Goal: Task Accomplishment & Management: Manage account settings

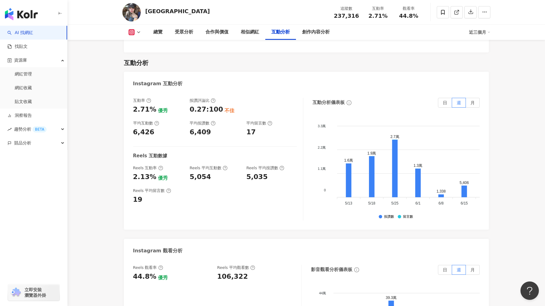
scroll to position [1240, 0]
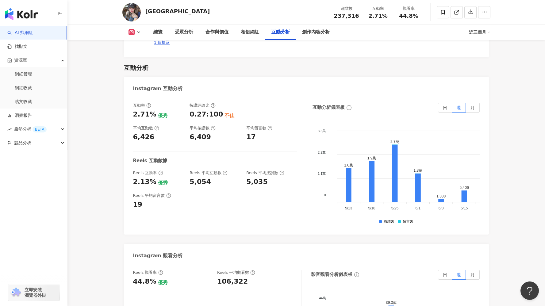
click at [447, 103] on div "互動分析儀表板 日 週 月 3.3萬 3.3萬 2.2萬 2.2萬 1.1萬 1.1萬 0 0 1.6萬 1.9萬 2.7萬 1.3萬 1,338 5,406…" at bounding box center [396, 164] width 167 height 123
click at [447, 103] on label "日" at bounding box center [445, 108] width 14 height 10
click at [447, 103] on span at bounding box center [446, 107] width 14 height 9
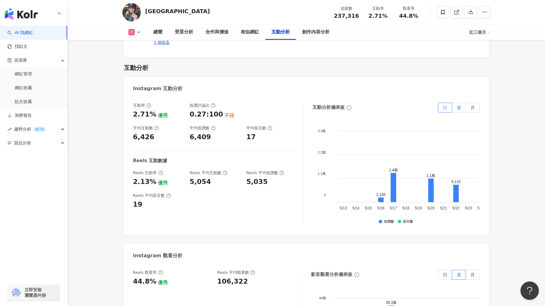
click at [464, 103] on label "週" at bounding box center [459, 108] width 14 height 10
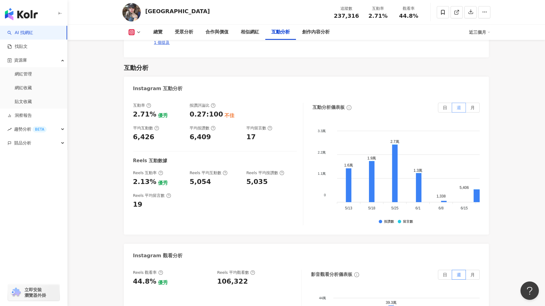
click at [460, 105] on span "週" at bounding box center [459, 107] width 4 height 5
click at [471, 105] on span "月" at bounding box center [473, 107] width 4 height 5
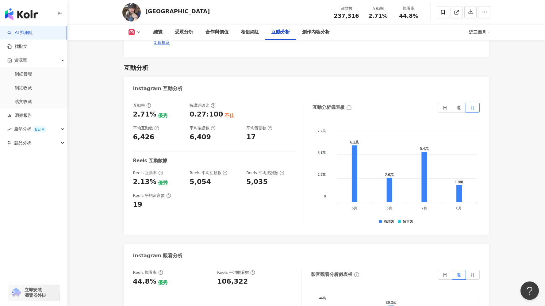
click at [245, 103] on div "互動率 2.71% 優秀 按讚評論比 0.27:100 不佳 平均互動數 6,426 平均按讚數 6,409 平均留言數 17" at bounding box center [215, 122] width 164 height 39
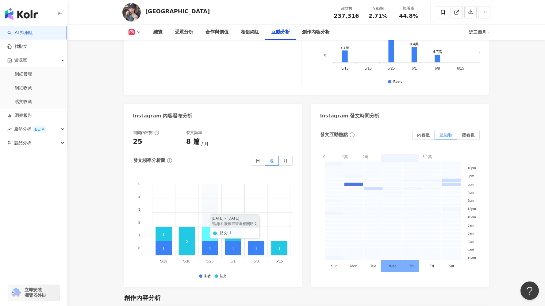
scroll to position [1547, 0]
click at [141, 209] on foreignobject at bounding box center [139, 221] width 12 height 92
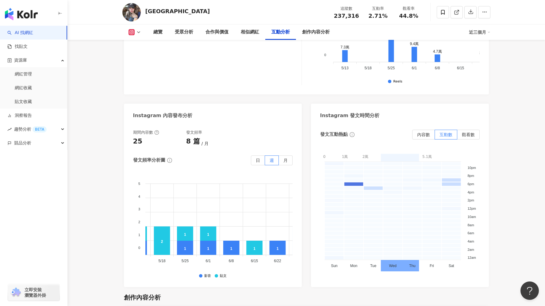
scroll to position [0, 0]
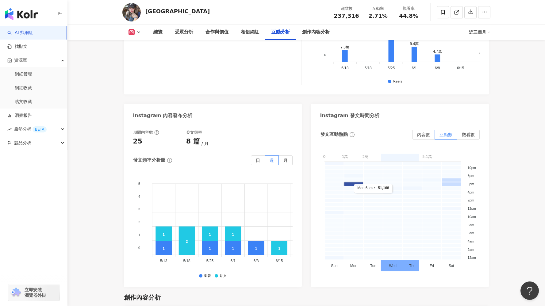
click at [354, 182] on rect at bounding box center [354, 184] width 20 height 4
click at [373, 190] on rect at bounding box center [374, 192] width 20 height 4
click at [374, 186] on rect at bounding box center [374, 188] width 20 height 4
click at [373, 190] on rect at bounding box center [374, 192] width 20 height 4
click at [452, 182] on rect at bounding box center [452, 184] width 20 height 4
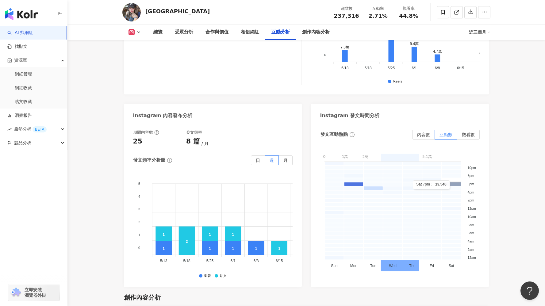
click at [451, 178] on rect at bounding box center [452, 180] width 20 height 4
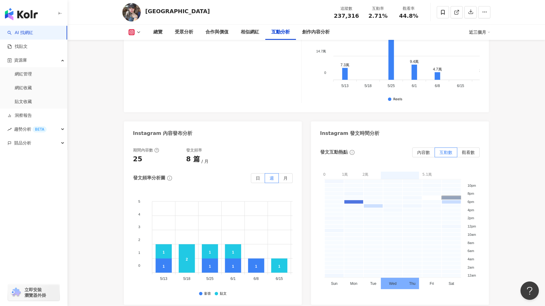
scroll to position [1529, 0]
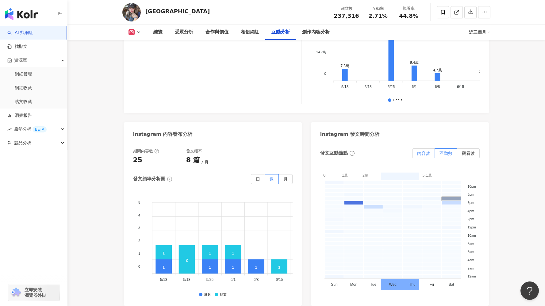
click at [426, 151] on span "內容數" at bounding box center [423, 153] width 13 height 5
click at [307, 101] on div "Instagram 互動分析 互動率 2.71% 優秀 按讚評論比 0.27:100 不佳 平均互動數 6,426 平均按讚數 6,409 平均留言數 17 …" at bounding box center [306, 47] width 365 height 518
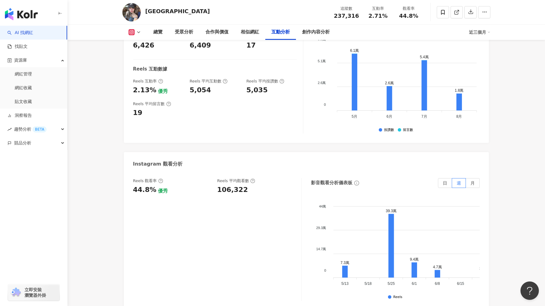
scroll to position [1336, 0]
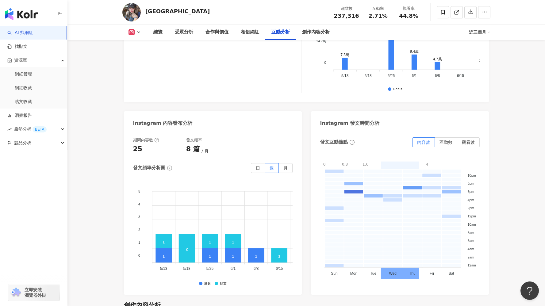
scroll to position [1540, 0]
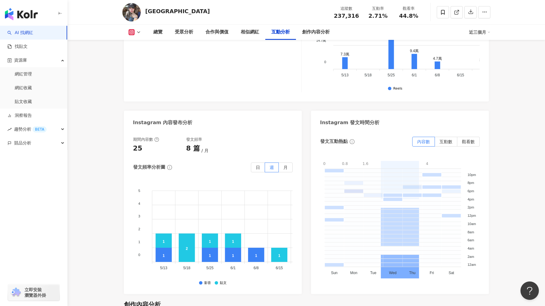
click at [355, 246] on span at bounding box center [400, 248] width 151 height 5
click at [353, 246] on span at bounding box center [400, 248] width 151 height 5
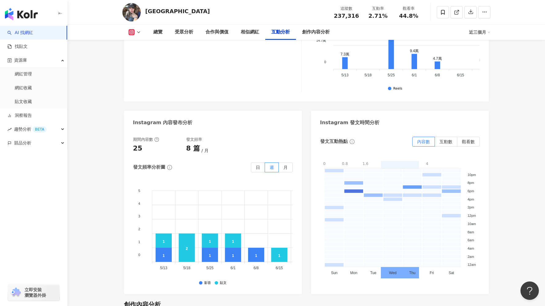
click at [398, 137] on div "發文互動熱點 內容數 互動數 觀看數" at bounding box center [400, 142] width 160 height 10
click at [468, 139] on span "觀看數" at bounding box center [468, 141] width 13 height 5
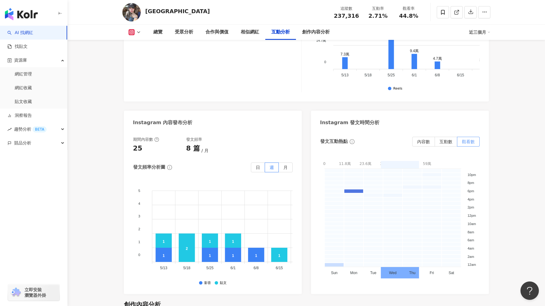
click at [468, 139] on span "觀看數" at bounding box center [468, 141] width 13 height 5
click at [447, 139] on span "互動數" at bounding box center [446, 141] width 13 height 5
click at [416, 137] on label "內容數" at bounding box center [424, 142] width 23 height 10
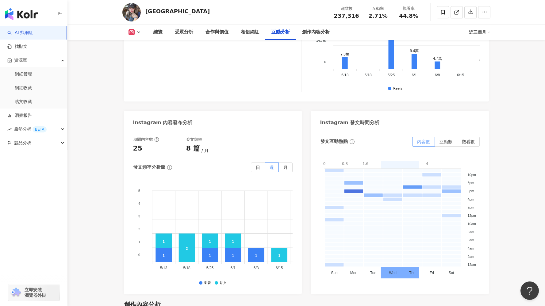
click at [421, 139] on span "內容數" at bounding box center [423, 141] width 13 height 5
click at [448, 137] on label "互動數" at bounding box center [446, 142] width 22 height 10
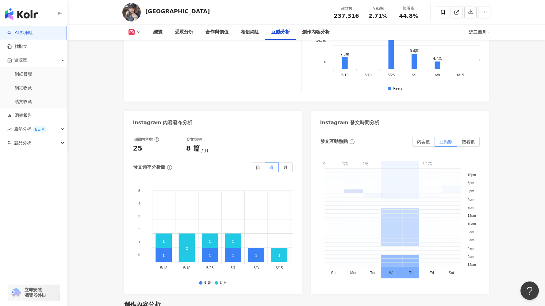
click at [375, 293] on span at bounding box center [400, 295] width 151 height 5
click at [358, 246] on span at bounding box center [400, 248] width 151 height 5
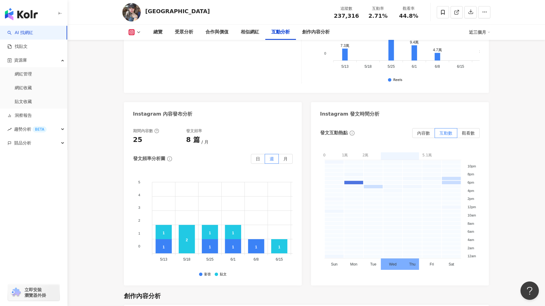
scroll to position [1545, 0]
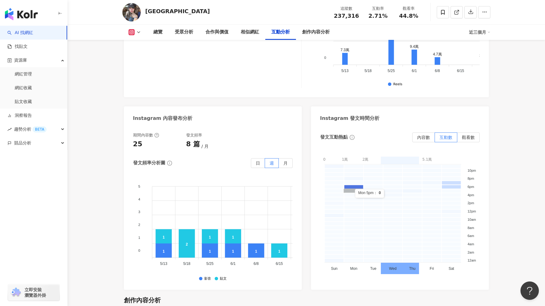
click at [355, 189] on rect at bounding box center [354, 191] width 20 height 4
click at [355, 185] on rect at bounding box center [354, 187] width 20 height 4
click at [354, 189] on rect at bounding box center [354, 191] width 20 height 4
click at [358, 185] on rect at bounding box center [354, 187] width 20 height 4
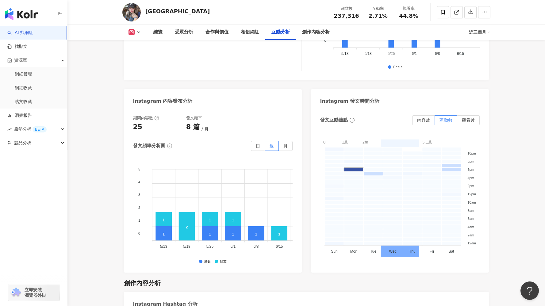
scroll to position [1562, 0]
click at [428, 118] on span "內容數" at bounding box center [423, 120] width 13 height 5
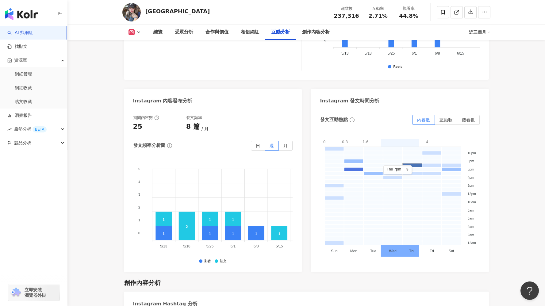
click at [413, 163] on rect at bounding box center [413, 165] width 20 height 4
click at [413, 172] on rect at bounding box center [413, 174] width 20 height 4
click at [416, 134] on foreignobject "0 - 0.8 0.8 - 1.6 1.6 - 2.4 2.4 - 3.2 3.2 - 4" at bounding box center [400, 195] width 160 height 123
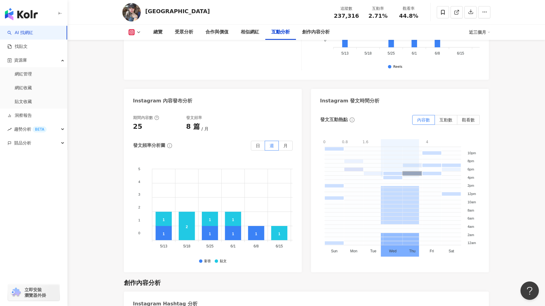
click at [347, 224] on span at bounding box center [400, 226] width 151 height 5
click at [359, 224] on span at bounding box center [400, 226] width 151 height 5
click at [377, 271] on span at bounding box center [400, 273] width 151 height 5
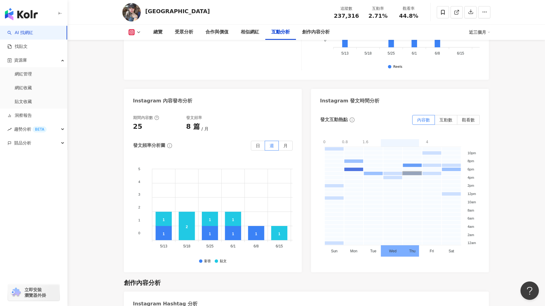
click at [424, 115] on div "發文互動熱點 內容數 互動數 觀看數 0 0.8 1.6 2.4 3.2 4 0 - 0.8 0.8 - 1.6 1.6 - 2.4 2.4 - 3.2 3.…" at bounding box center [400, 189] width 160 height 149
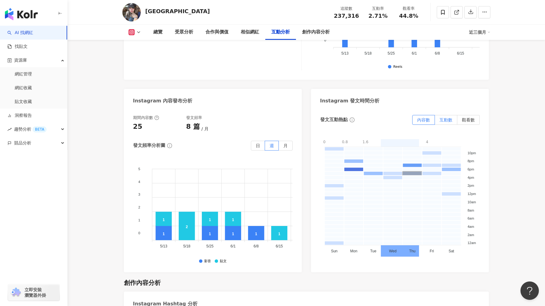
click at [448, 115] on label "互動數" at bounding box center [446, 120] width 22 height 10
click at [448, 118] on span "互動數" at bounding box center [446, 120] width 13 height 5
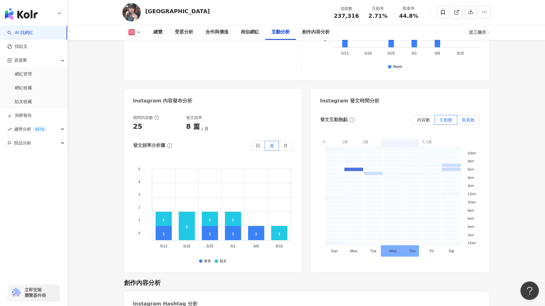
click at [471, 115] on label "觀看數" at bounding box center [469, 120] width 22 height 10
click at [471, 118] on span "觀看數" at bounding box center [468, 120] width 13 height 5
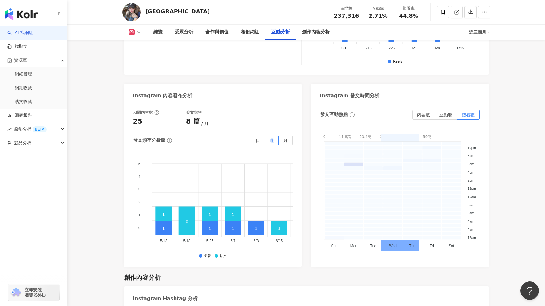
click at [336, 172] on span at bounding box center [400, 174] width 151 height 5
click at [354, 219] on span at bounding box center [400, 221] width 151 height 5
click at [375, 266] on span at bounding box center [400, 268] width 151 height 5
click at [378, 266] on span at bounding box center [400, 268] width 151 height 5
click at [376, 266] on span at bounding box center [400, 268] width 151 height 5
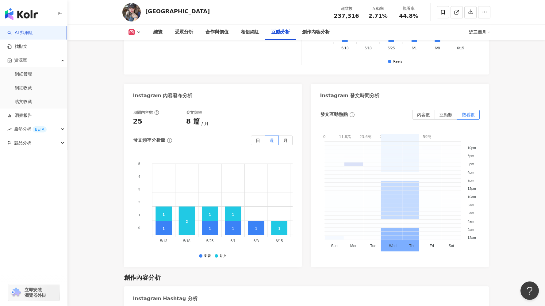
click at [354, 219] on span at bounding box center [400, 221] width 151 height 5
click at [337, 172] on span at bounding box center [400, 174] width 151 height 5
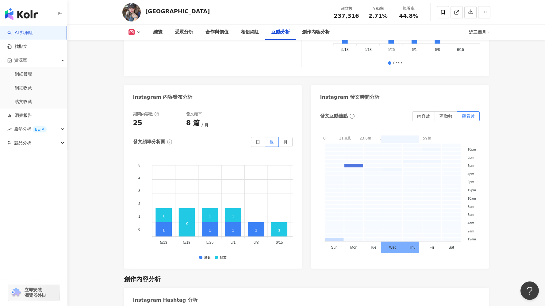
scroll to position [1541, 0]
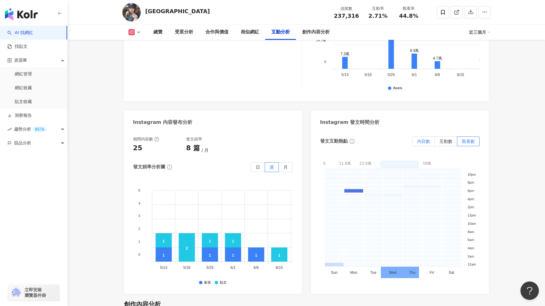
click at [426, 139] on span "內容數" at bounding box center [423, 141] width 13 height 5
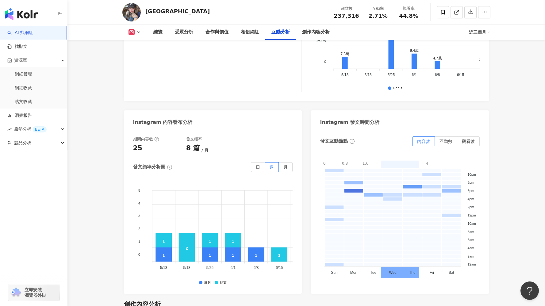
click at [483, 31] on div "近三個月" at bounding box center [479, 32] width 21 height 10
click at [483, 56] on link "近六個月" at bounding box center [482, 58] width 17 height 7
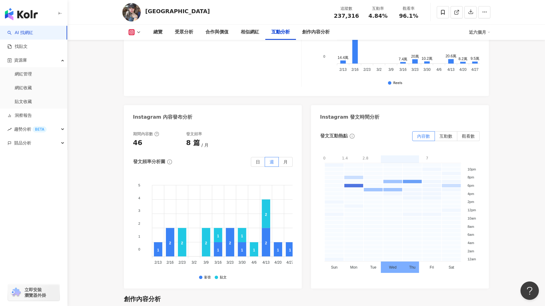
click at [478, 34] on div "近六個月" at bounding box center [479, 32] width 21 height 10
click at [478, 44] on link "近三個月" at bounding box center [482, 46] width 17 height 7
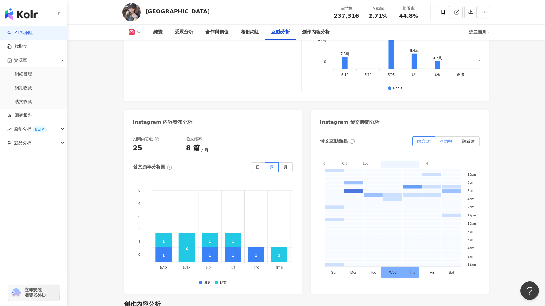
click at [446, 139] on span "互動數" at bounding box center [446, 141] width 13 height 5
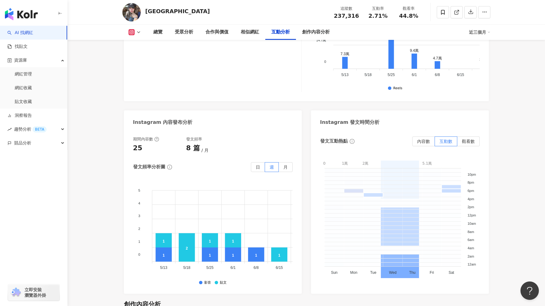
click at [355, 246] on span at bounding box center [400, 248] width 151 height 5
click at [378, 293] on span at bounding box center [400, 295] width 151 height 5
drag, startPoint x: 397, startPoint y: 141, endPoint x: 389, endPoint y: 140, distance: 8.3
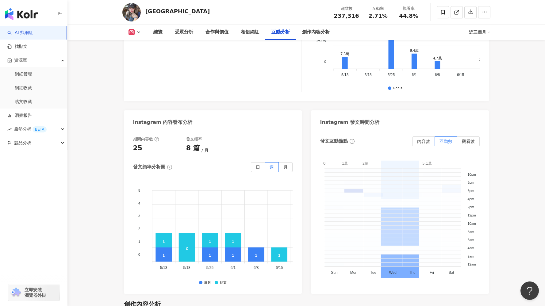
click at [382, 293] on span at bounding box center [400, 295] width 151 height 5
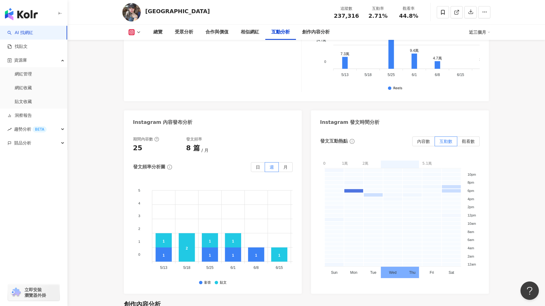
click at [348, 156] on foreignobject "0 - 10233.6 10233.6 - 20467.2 20467.2 - 30700.8 30700.8 - 40934.4 40934.4 - 511…" at bounding box center [400, 217] width 160 height 123
click at [355, 156] on foreignobject "0 - 10233.6 10233.6 - 20467.2 20467.2 - 30700.8 30700.8 - 40934.4 40934.4 - 511…" at bounding box center [400, 217] width 160 height 123
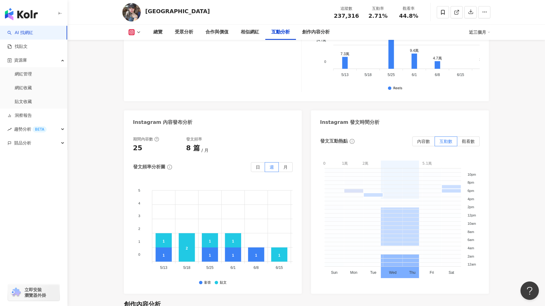
click at [356, 246] on span at bounding box center [400, 248] width 151 height 5
click at [359, 246] on span at bounding box center [400, 248] width 151 height 5
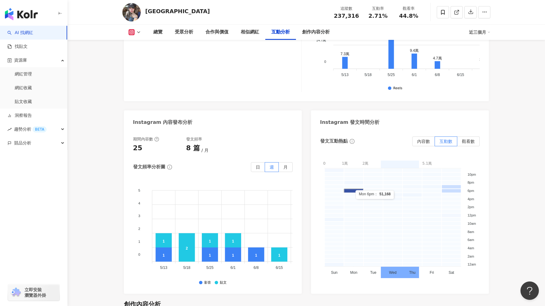
click at [356, 189] on rect at bounding box center [354, 191] width 20 height 4
click at [369, 193] on rect at bounding box center [374, 195] width 20 height 4
click at [381, 193] on rect at bounding box center [374, 195] width 20 height 4
click at [394, 137] on div "發文互動熱點 內容數 互動數 觀看數 0 1萬 2萬 3.1萬 4.1萬 5.1萬 0 - 10233.6 10233.6 - 20467.2 20467.2…" at bounding box center [400, 211] width 160 height 149
click at [463, 137] on label "觀看數" at bounding box center [469, 142] width 22 height 10
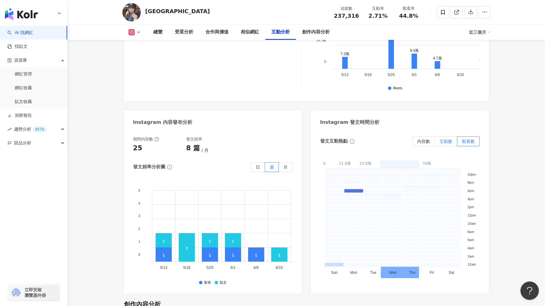
click at [449, 139] on span "互動數" at bounding box center [446, 141] width 13 height 5
click at [428, 139] on span "內容數" at bounding box center [423, 141] width 13 height 5
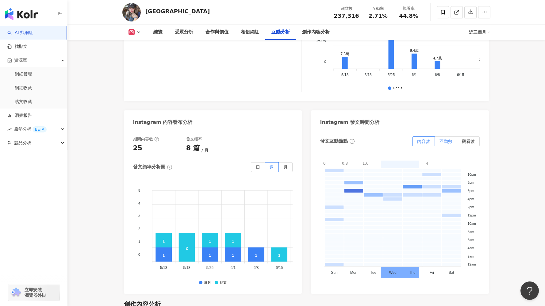
click at [446, 139] on span "互動數" at bounding box center [446, 141] width 13 height 5
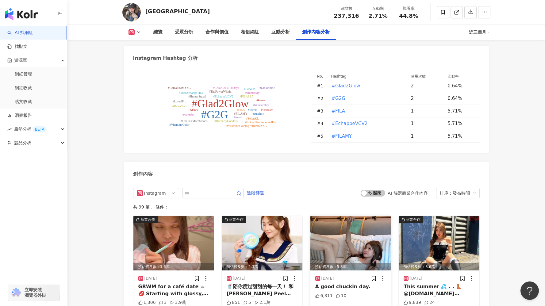
scroll to position [1813, 0]
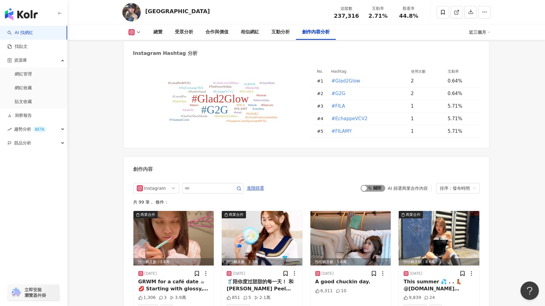
click at [374, 185] on span "啟動 關閉" at bounding box center [373, 188] width 25 height 7
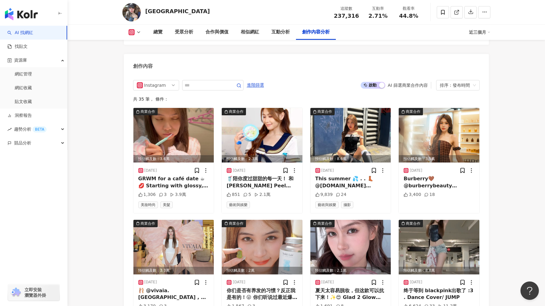
click at [444, 80] on div "Instagram 進階篩選 啟動 關閉 AI 篩選商業合作內容 排序：發布時間 共 35 筆 ， 條件： 商業合作 預估觸及數：3.6萬 2025/8/12…" at bounding box center [306, 268] width 347 height 377
click at [446, 80] on div "排序：發布時間" at bounding box center [455, 85] width 31 height 10
click at [379, 82] on button "啟動 關閉" at bounding box center [373, 85] width 25 height 7
click at [385, 82] on div "啟動 關閉 AI 篩選商業合作內容" at bounding box center [396, 85] width 70 height 7
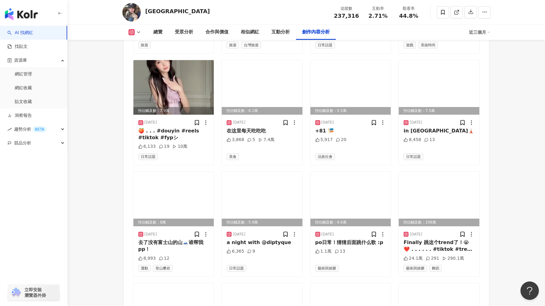
scroll to position [3472, 0]
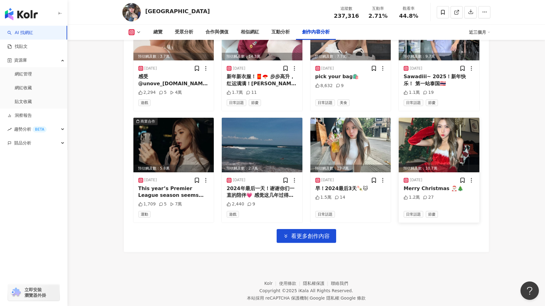
click at [416, 132] on img at bounding box center [439, 145] width 81 height 55
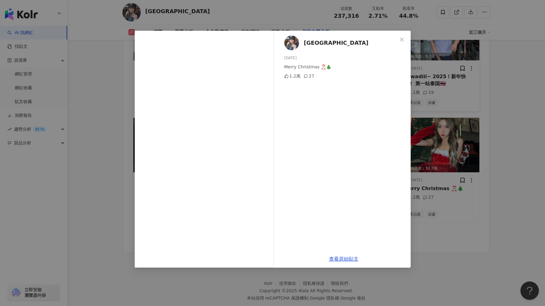
drag, startPoint x: 404, startPoint y: 40, endPoint x: 399, endPoint y: 46, distance: 7.6
click at [404, 40] on icon "close" at bounding box center [402, 39] width 5 height 5
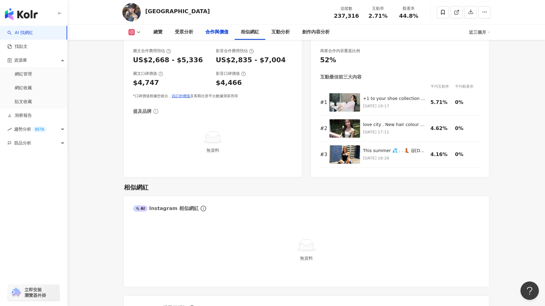
scroll to position [789, 0]
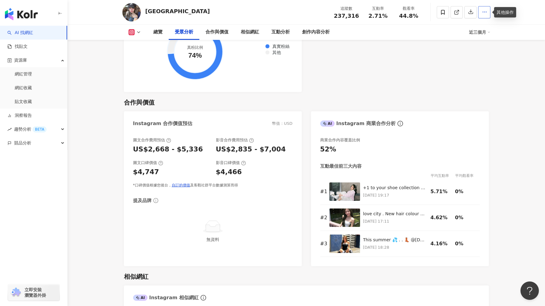
click at [483, 13] on icon "button" at bounding box center [485, 12] width 6 height 6
click at [473, 41] on span "加入洞察報告" at bounding box center [473, 42] width 26 height 5
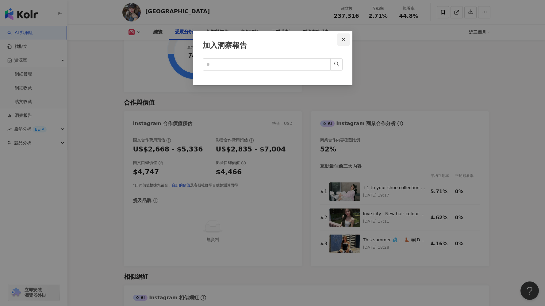
click at [344, 37] on icon "close" at bounding box center [343, 39] width 5 height 5
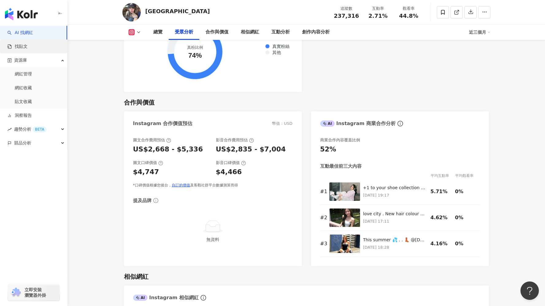
click at [28, 48] on link "找貼文" at bounding box center [17, 47] width 20 height 6
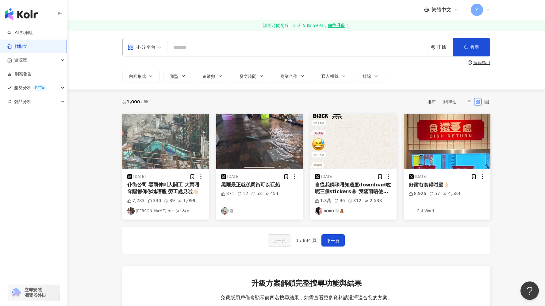
click at [187, 47] on input "search" at bounding box center [298, 47] width 256 height 13
type input "**"
click at [472, 50] on button "搜尋" at bounding box center [471, 47] width 37 height 18
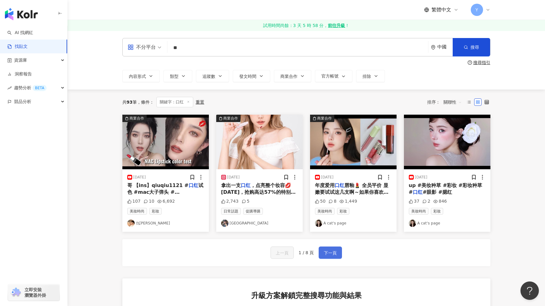
click at [324, 254] on span "下一頁" at bounding box center [330, 253] width 13 height 7
click at [488, 103] on icon at bounding box center [487, 102] width 4 height 4
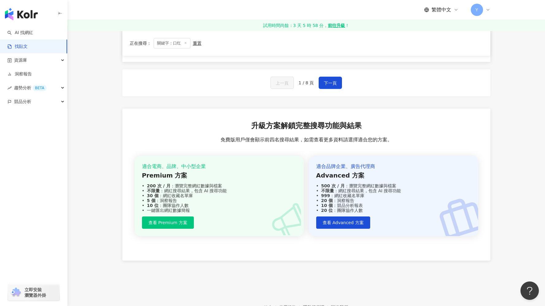
scroll to position [271, 0]
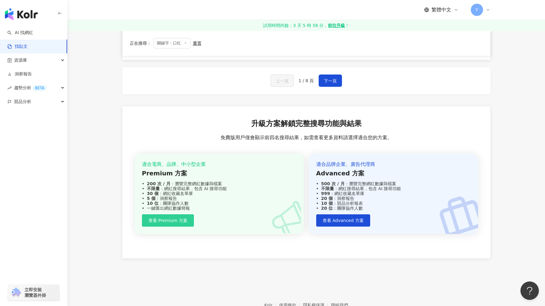
click at [165, 220] on span "查看 Premium 方案" at bounding box center [168, 220] width 39 height 5
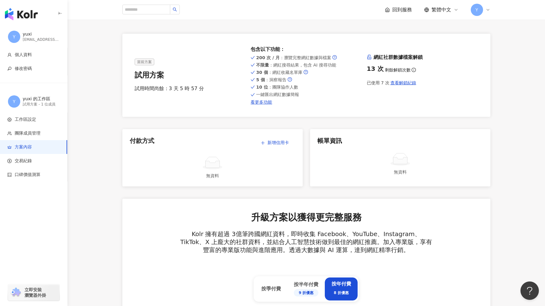
scroll to position [6, 0]
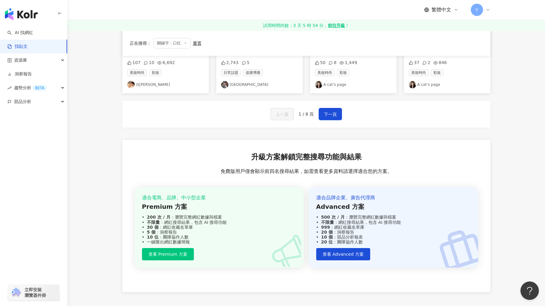
scroll to position [139, 0]
click at [301, 173] on span "免費版用戶僅會顯示前四名搜尋結果，如需查看更多資料請選擇適合您的方案。" at bounding box center [307, 171] width 172 height 7
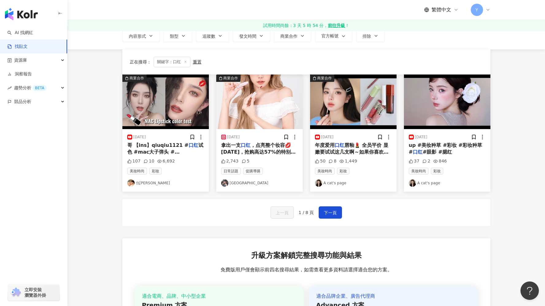
scroll to position [0, 0]
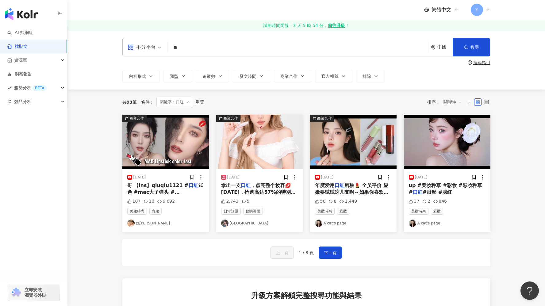
click at [269, 94] on div "共 93 筆 條件 ： 關鍵字：口红 重置 排序： 關聯性" at bounding box center [306, 102] width 368 height 25
click at [202, 177] on icon at bounding box center [201, 177] width 6 height 6
click at [248, 100] on div "共 93 筆 條件 ： 關鍵字：口红 重置 排序： 關聯性" at bounding box center [306, 102] width 368 height 10
click at [180, 136] on img at bounding box center [165, 142] width 87 height 55
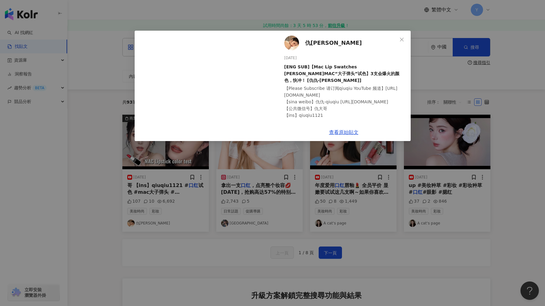
click at [293, 47] on img at bounding box center [292, 43] width 15 height 15
click at [398, 38] on span "Close" at bounding box center [402, 39] width 12 height 5
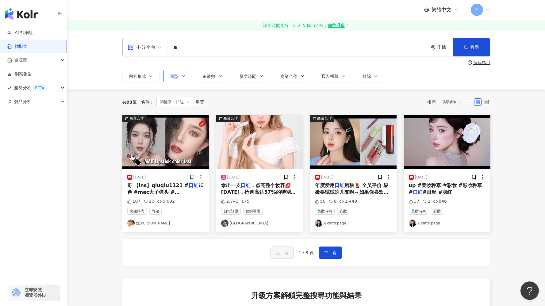
click at [181, 75] on icon "button" at bounding box center [183, 76] width 5 height 5
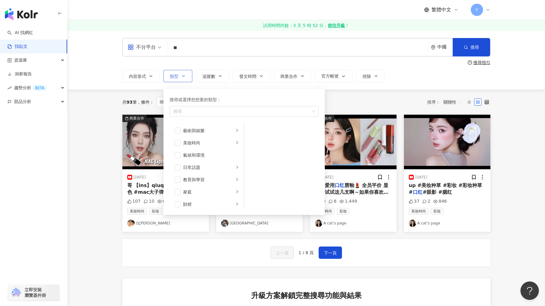
click at [183, 76] on icon "button" at bounding box center [183, 76] width 5 height 5
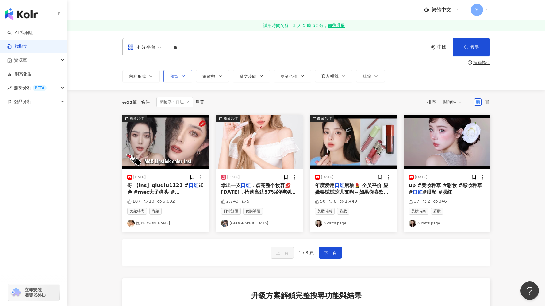
click at [183, 76] on icon "button" at bounding box center [183, 76] width 5 height 5
click at [149, 74] on icon "button" at bounding box center [151, 76] width 5 height 5
click at [211, 77] on span "追蹤數" at bounding box center [209, 76] width 13 height 5
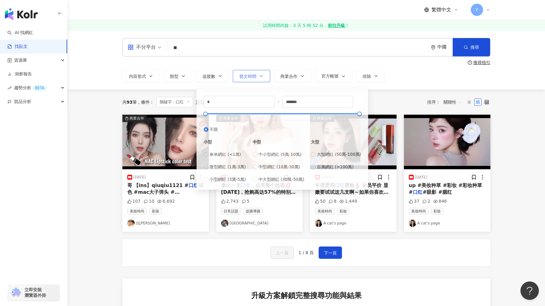
click at [249, 76] on span "發文時間" at bounding box center [247, 76] width 17 height 5
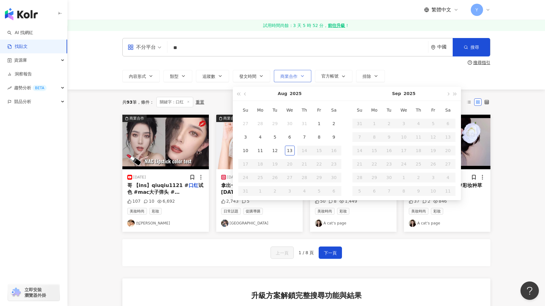
click at [276, 76] on button "商業合作" at bounding box center [292, 76] width 37 height 12
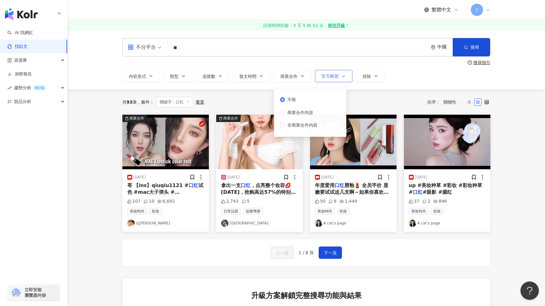
click at [331, 78] on span "官方帳號" at bounding box center [330, 76] width 17 height 5
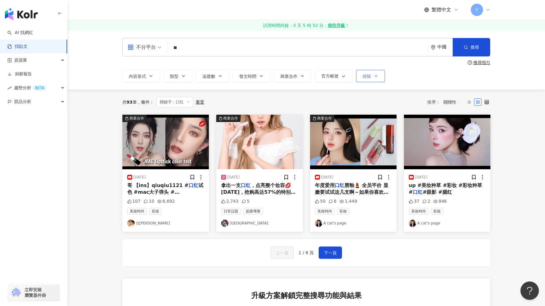
click at [373, 76] on button "排除" at bounding box center [370, 76] width 29 height 12
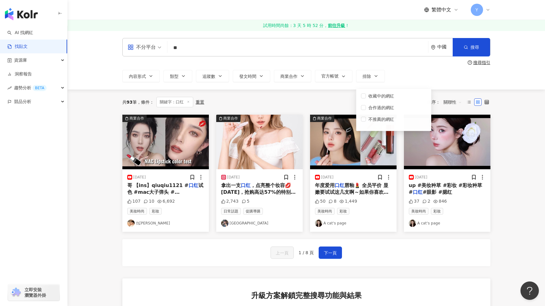
click at [295, 100] on div "共 93 筆 條件 ： 關鍵字：口红 重置 排序： 關聯性" at bounding box center [306, 102] width 368 height 10
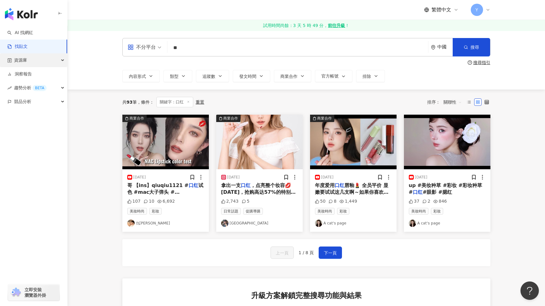
click at [48, 64] on div "資源庫" at bounding box center [33, 60] width 67 height 14
click at [32, 75] on link "網紅管理" at bounding box center [23, 74] width 17 height 6
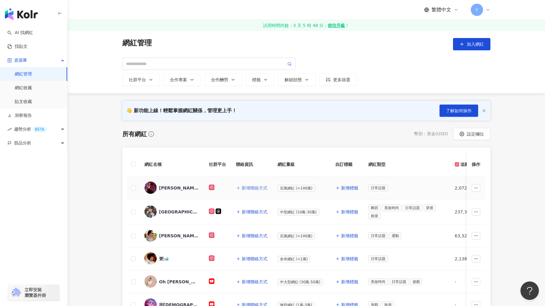
click at [254, 189] on span "新增聯絡方式" at bounding box center [255, 188] width 26 height 5
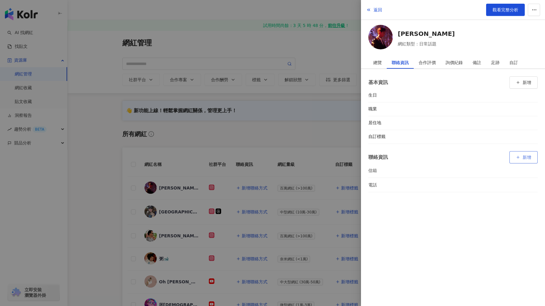
click at [524, 153] on button "新增" at bounding box center [524, 157] width 28 height 12
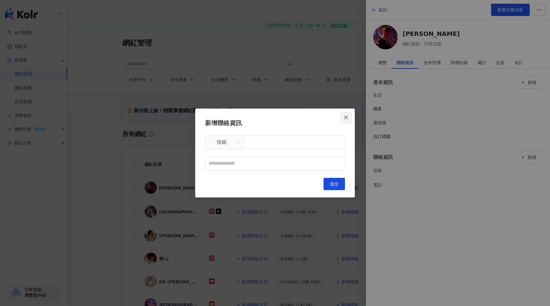
click at [348, 119] on icon "close" at bounding box center [345, 117] width 5 height 5
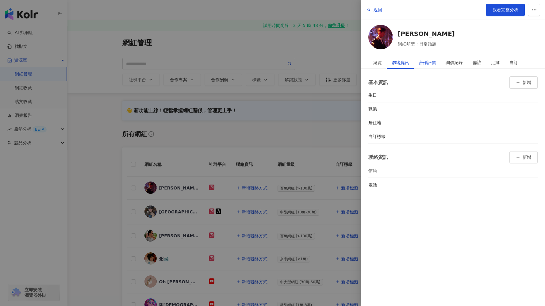
click at [433, 66] on div "合作評價" at bounding box center [427, 62] width 17 height 12
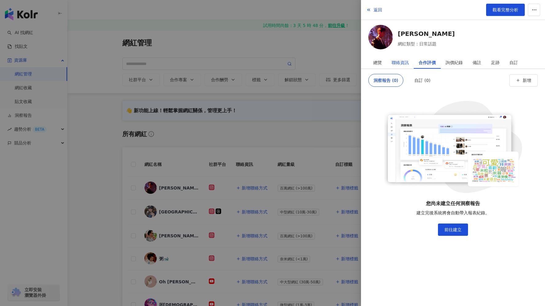
click at [406, 61] on div "聯絡資訊" at bounding box center [400, 62] width 17 height 12
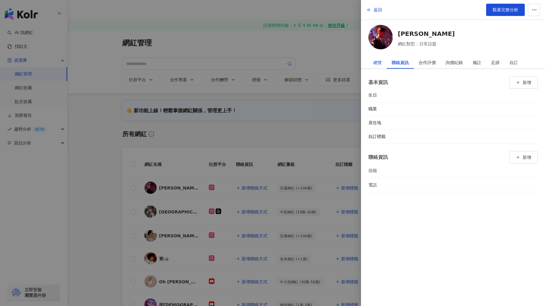
click at [382, 60] on div "總覽" at bounding box center [378, 62] width 9 height 12
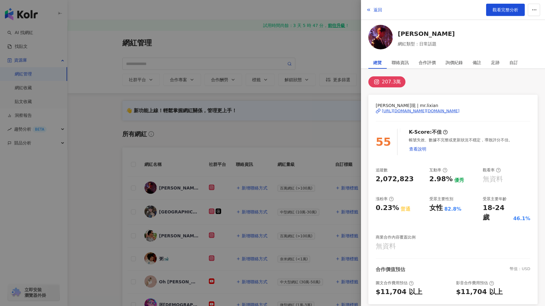
click at [245, 116] on div at bounding box center [272, 153] width 545 height 306
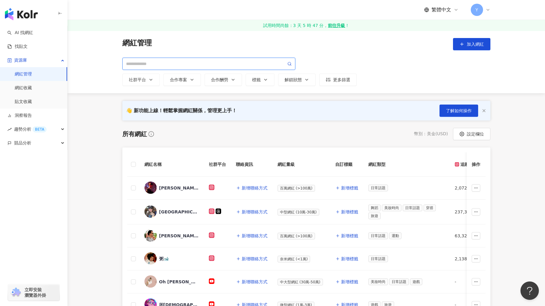
click at [212, 62] on input "search" at bounding box center [206, 63] width 160 height 7
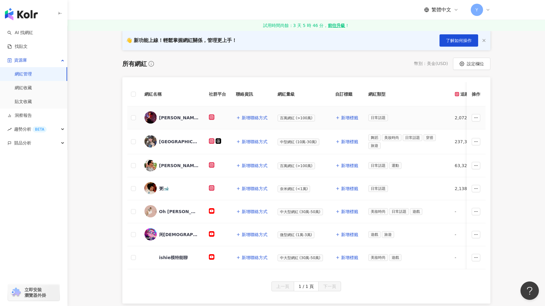
scroll to position [72, 0]
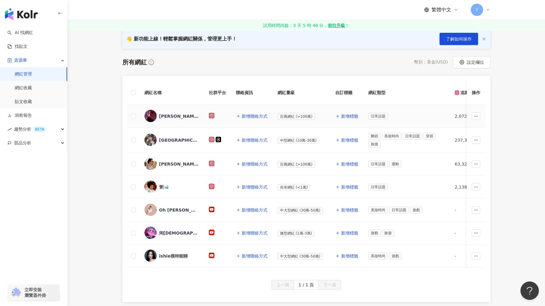
click at [301, 116] on span "百萬網紅 (>100萬)" at bounding box center [296, 116] width 37 height 7
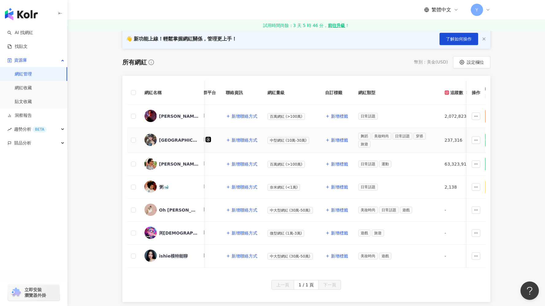
scroll to position [0, 12]
drag, startPoint x: 323, startPoint y: 93, endPoint x: 341, endPoint y: 94, distance: 18.2
click at [341, 94] on th "自訂標籤" at bounding box center [335, 93] width 33 height 24
copy th "自訂標籤"
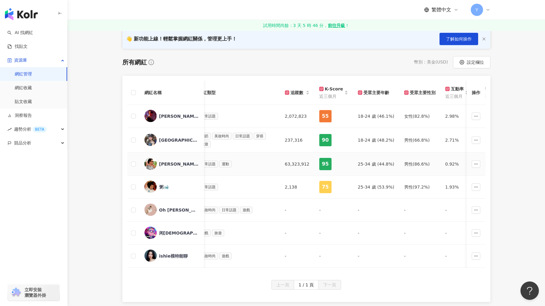
scroll to position [0, 175]
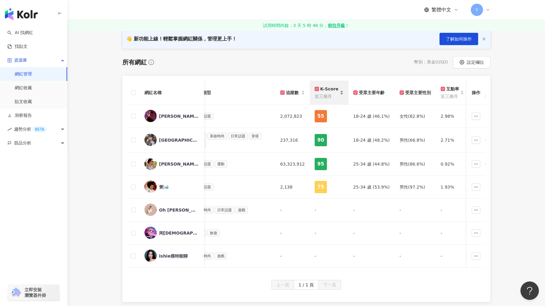
click at [337, 96] on div "K-Score 近三個月" at bounding box center [329, 93] width 29 height 14
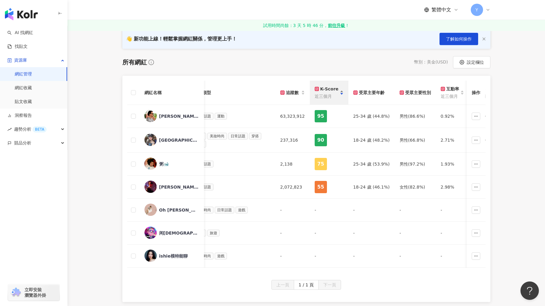
click at [338, 92] on div "K-Score 近三個月" at bounding box center [329, 93] width 29 height 14
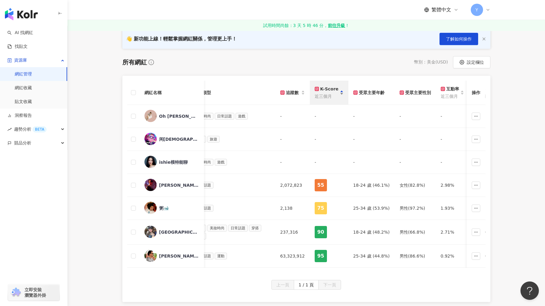
click at [326, 97] on span "近三個月" at bounding box center [327, 96] width 24 height 7
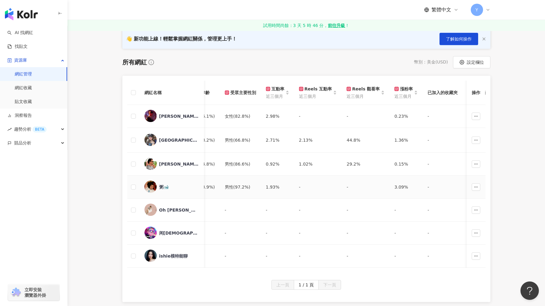
scroll to position [0, 370]
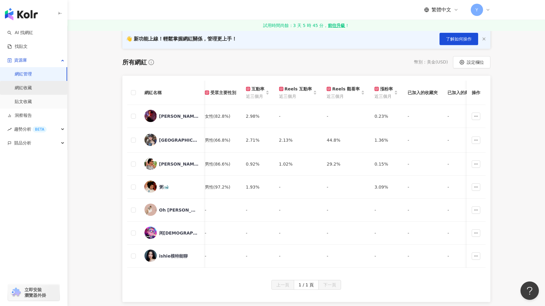
click at [32, 91] on link "網紅收藏" at bounding box center [23, 88] width 17 height 6
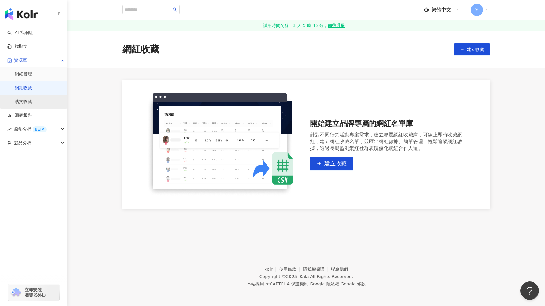
click at [32, 101] on link "貼文收藏" at bounding box center [23, 102] width 17 height 6
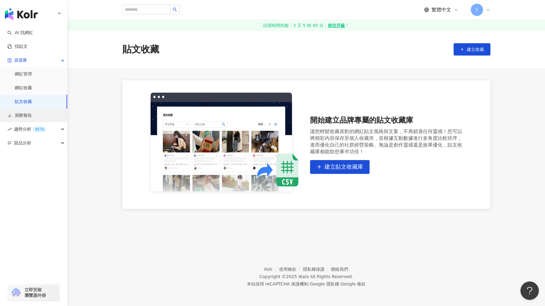
click at [32, 119] on link "洞察報告" at bounding box center [19, 116] width 25 height 6
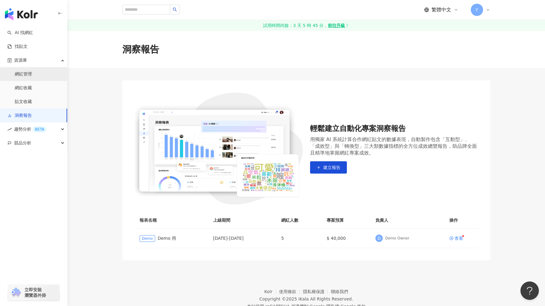
click at [32, 72] on link "網紅管理" at bounding box center [23, 74] width 17 height 6
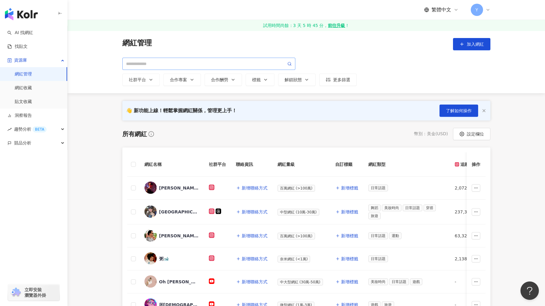
click at [208, 60] on span at bounding box center [208, 64] width 173 height 12
click at [151, 82] on icon "button" at bounding box center [151, 79] width 5 height 5
click at [303, 134] on div "所有網紅 幣別 ： 美金 ( USD ) 設定欄位" at bounding box center [306, 134] width 368 height 12
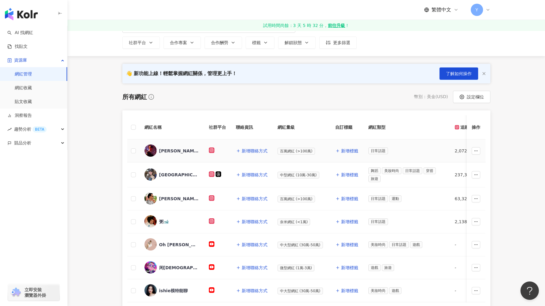
scroll to position [40, 0]
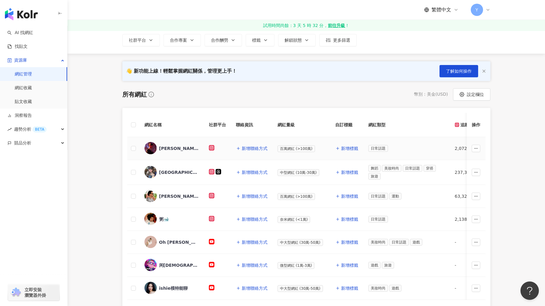
click at [149, 152] on img at bounding box center [151, 148] width 12 height 12
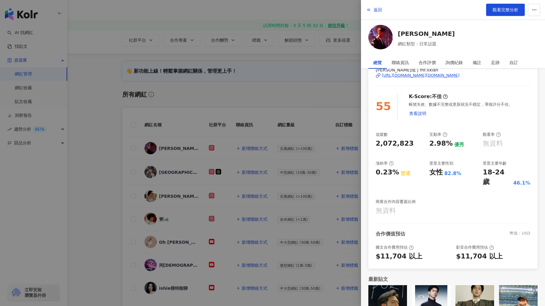
scroll to position [51, 0]
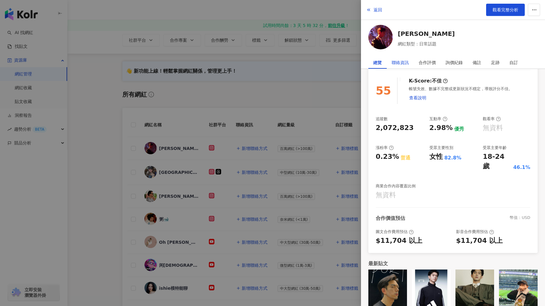
click at [397, 63] on div "聯絡資訊" at bounding box center [400, 62] width 17 height 12
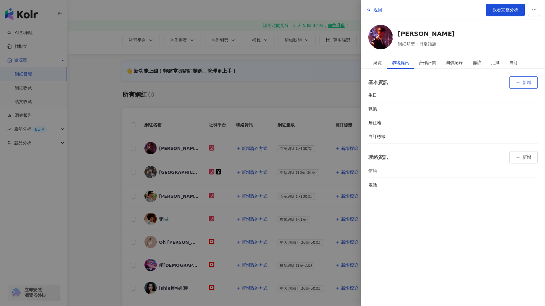
click at [523, 82] on button "新增" at bounding box center [524, 82] width 28 height 12
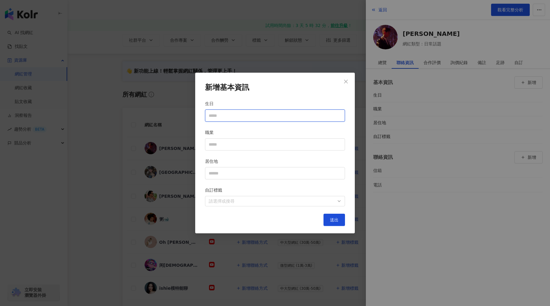
click at [337, 117] on input "生日" at bounding box center [275, 115] width 133 height 7
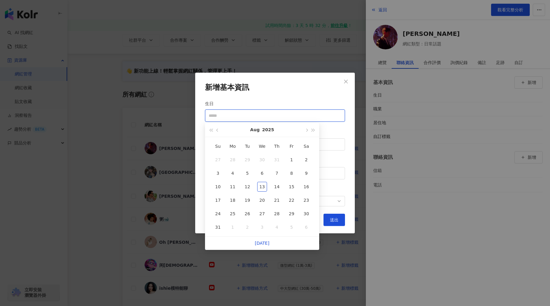
click at [337, 117] on input "生日" at bounding box center [275, 115] width 133 height 7
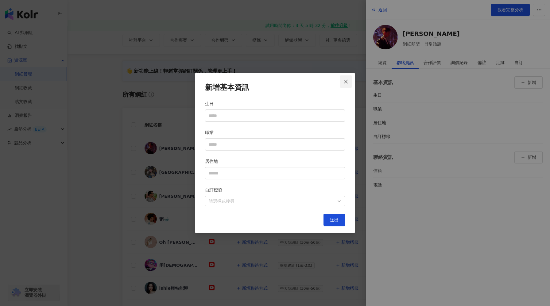
click at [346, 83] on icon "close" at bounding box center [345, 81] width 5 height 5
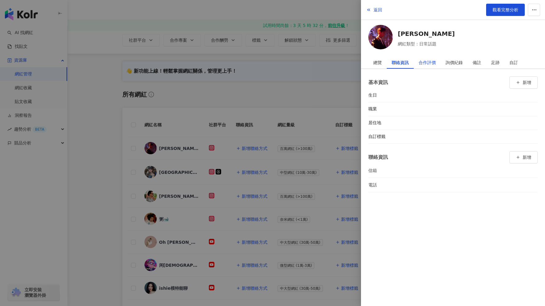
click at [422, 66] on div "合作評價" at bounding box center [427, 62] width 17 height 12
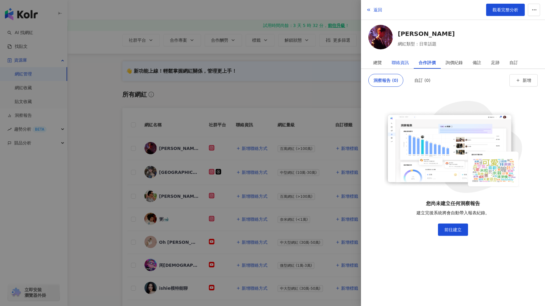
click at [402, 66] on div "聯絡資訊" at bounding box center [400, 62] width 17 height 12
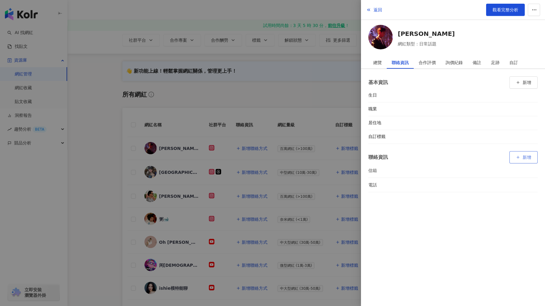
click at [515, 158] on button "新增" at bounding box center [524, 157] width 28 height 12
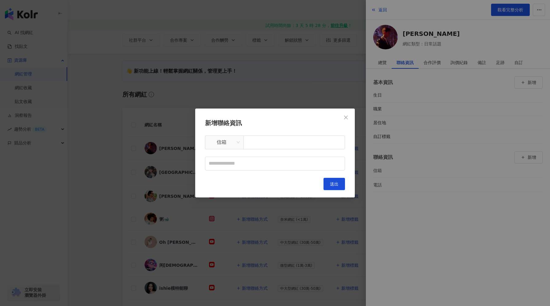
click at [235, 149] on span "信箱" at bounding box center [224, 143] width 38 height 14
click at [235, 145] on span "信箱" at bounding box center [224, 143] width 31 height 12
click at [352, 110] on div "新增聯絡資訊 信箱 送出" at bounding box center [275, 153] width 160 height 89
click at [346, 115] on icon "close" at bounding box center [345, 117] width 5 height 5
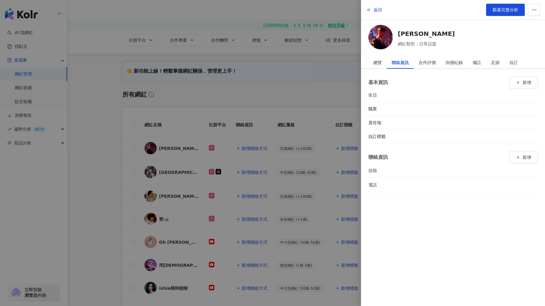
click at [333, 91] on div at bounding box center [272, 153] width 545 height 306
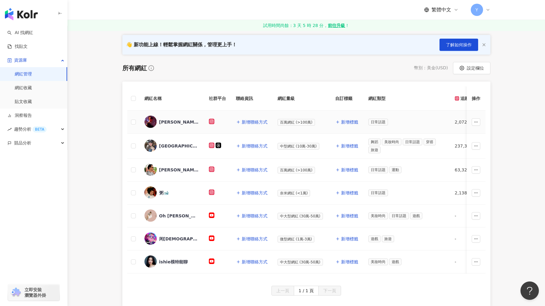
scroll to position [67, 0]
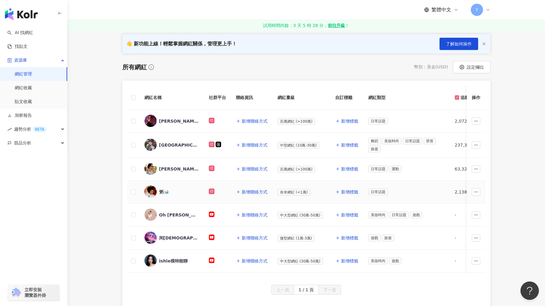
click at [151, 193] on img at bounding box center [151, 192] width 12 height 12
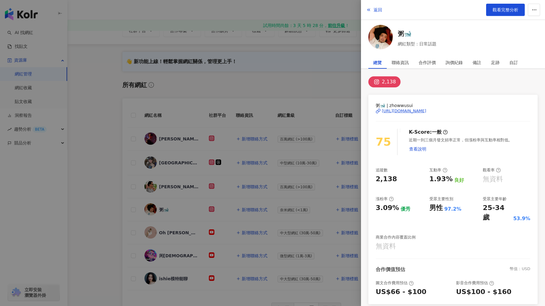
scroll to position [0, 0]
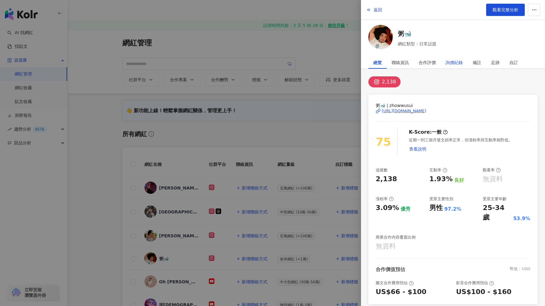
click at [457, 63] on div "詢價紀錄" at bounding box center [454, 62] width 17 height 12
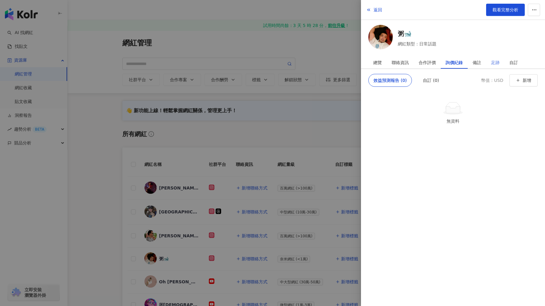
click at [490, 57] on div "足跡" at bounding box center [496, 62] width 18 height 12
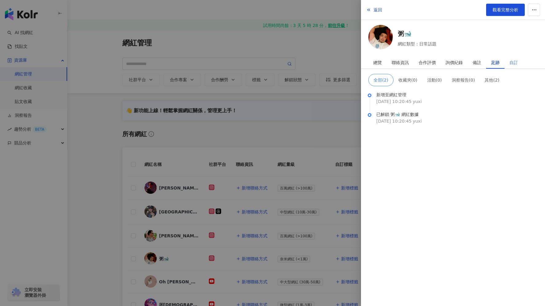
click at [505, 65] on div "自訂" at bounding box center [514, 62] width 18 height 12
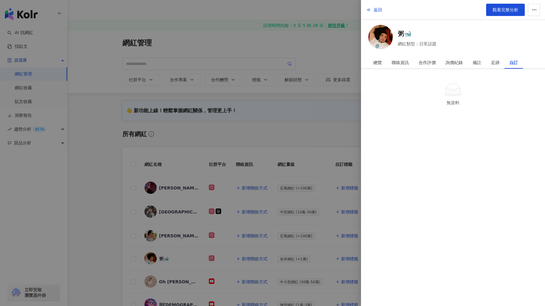
click at [344, 119] on div at bounding box center [272, 153] width 545 height 306
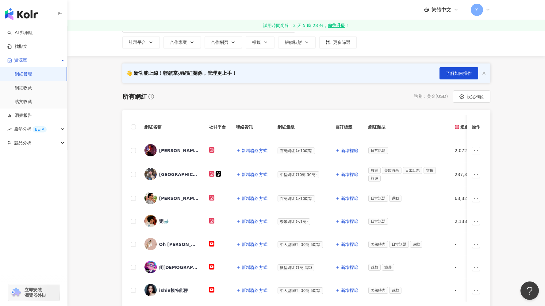
scroll to position [88, 0]
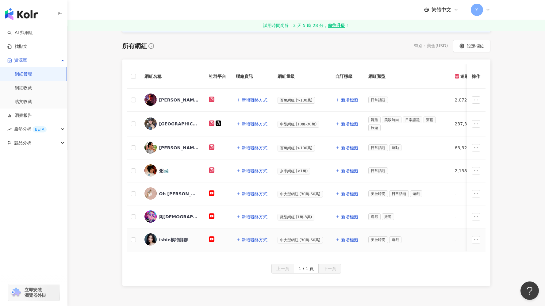
click at [148, 243] on img at bounding box center [151, 240] width 12 height 12
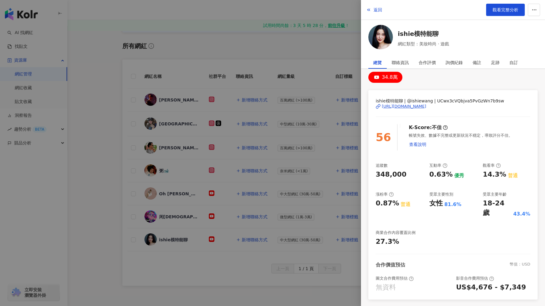
scroll to position [0, 0]
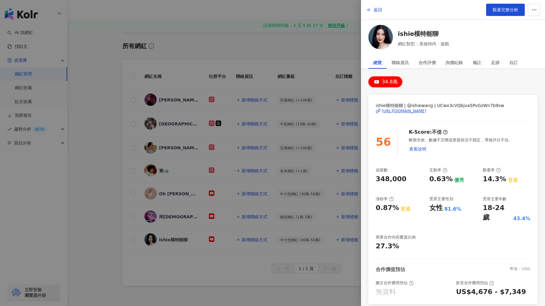
click at [435, 106] on span "ishie模特能聊 | @ishiewang | UCwx3cVQbjva5PvGzWn7b9sw" at bounding box center [453, 105] width 155 height 7
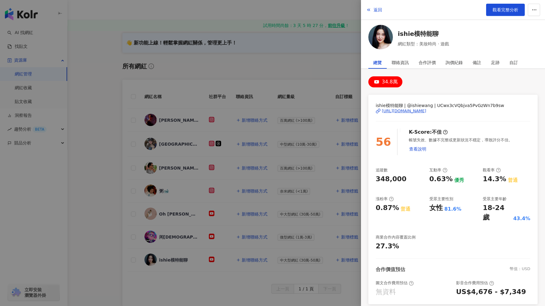
scroll to position [67, 0]
click at [323, 189] on div at bounding box center [272, 153] width 545 height 306
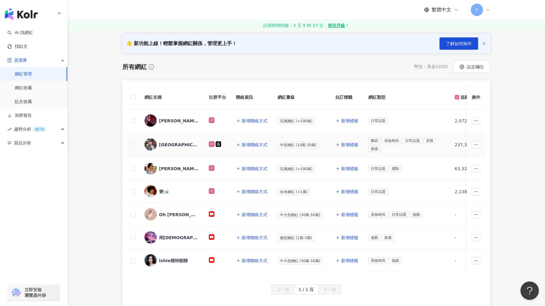
click at [175, 146] on div "BELLE宛郿" at bounding box center [179, 145] width 40 height 6
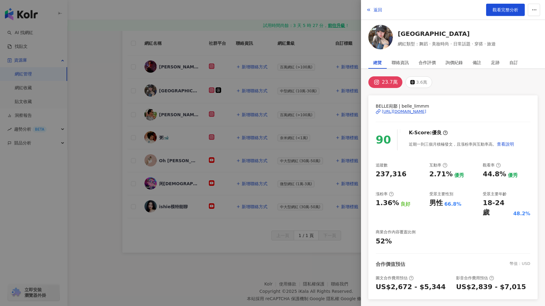
scroll to position [0, 0]
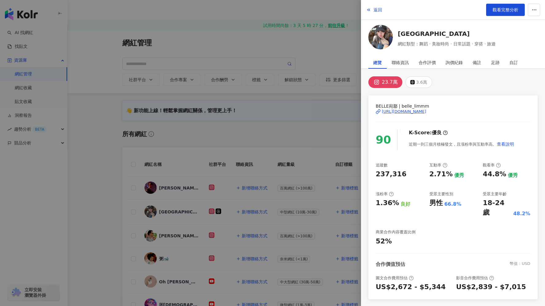
click at [427, 111] on div "https://www.instagram.com/belle_limmm/" at bounding box center [404, 112] width 45 height 6
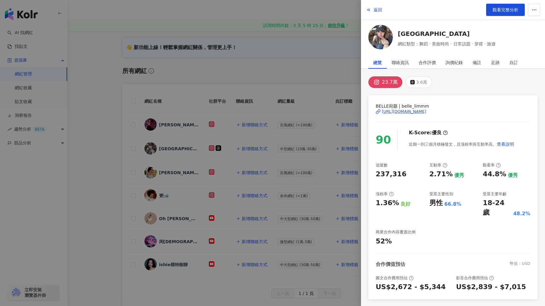
scroll to position [52, 0]
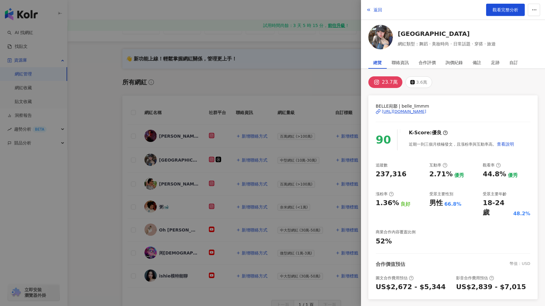
click at [305, 109] on div at bounding box center [272, 153] width 545 height 306
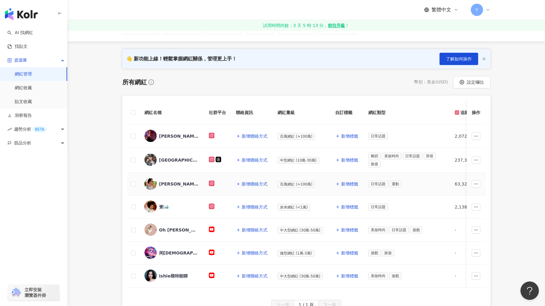
click at [153, 184] on img at bounding box center [151, 184] width 12 height 12
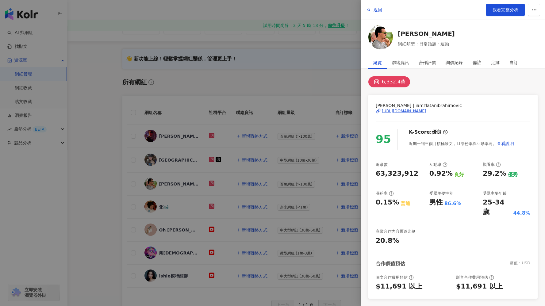
click at [418, 111] on div "https://www.instagram.com/iamzlatanibrahimovic/" at bounding box center [404, 111] width 45 height 6
click at [155, 52] on div at bounding box center [272, 153] width 545 height 306
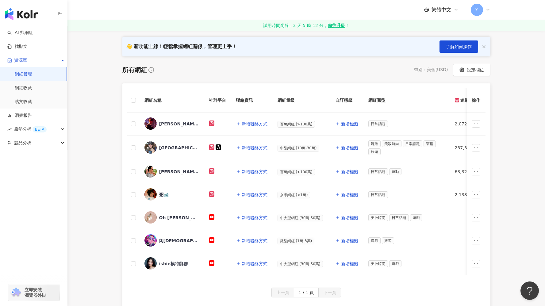
scroll to position [65, 0]
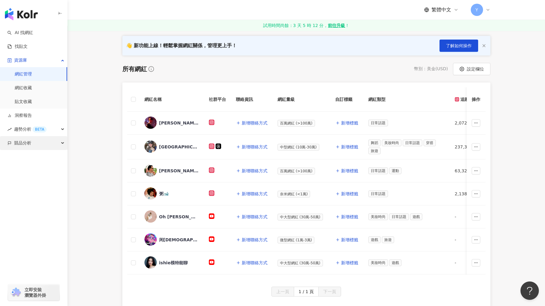
click at [52, 146] on div "競品分析" at bounding box center [33, 143] width 67 height 14
click at [41, 156] on link "品牌帳號分析" at bounding box center [28, 157] width 26 height 6
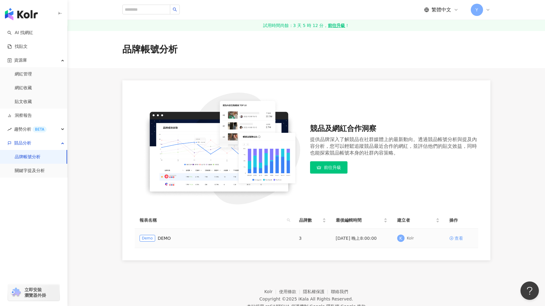
click at [456, 235] on div "查看" at bounding box center [459, 238] width 9 height 7
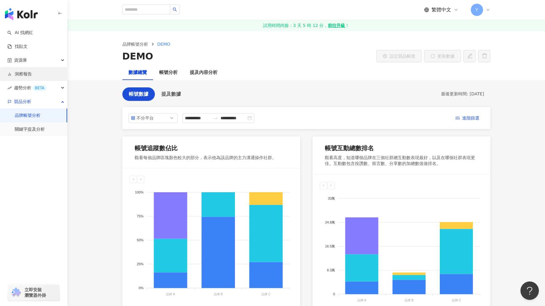
click at [32, 71] on link "洞察報告" at bounding box center [19, 74] width 25 height 6
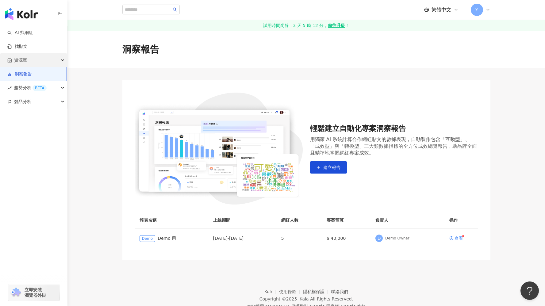
click at [46, 61] on div "資源庫" at bounding box center [33, 60] width 67 height 14
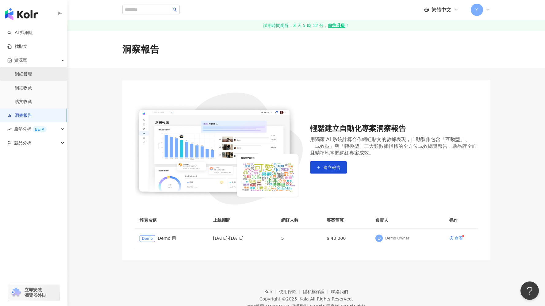
click at [32, 77] on link "網紅管理" at bounding box center [23, 74] width 17 height 6
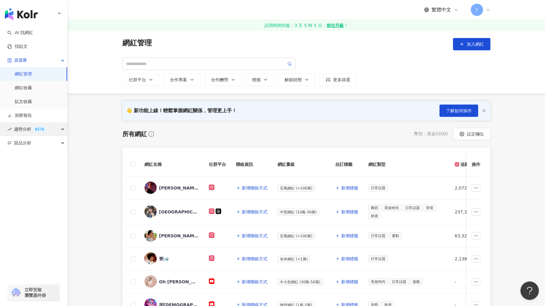
click at [56, 136] on div "趨勢分析 BETA" at bounding box center [33, 129] width 67 height 14
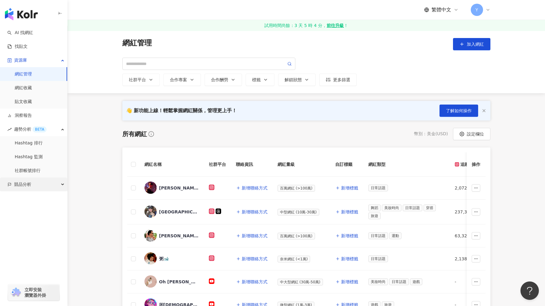
click at [54, 185] on div "競品分析" at bounding box center [33, 185] width 67 height 14
click at [43, 146] on link "Hashtag 排行" at bounding box center [29, 143] width 28 height 6
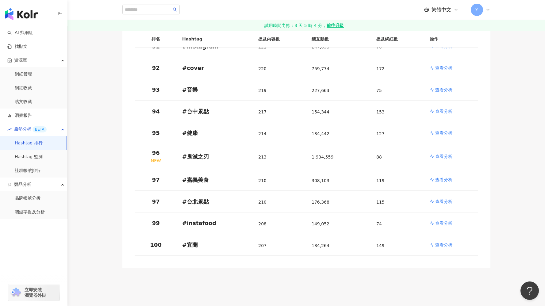
scroll to position [2100, 0]
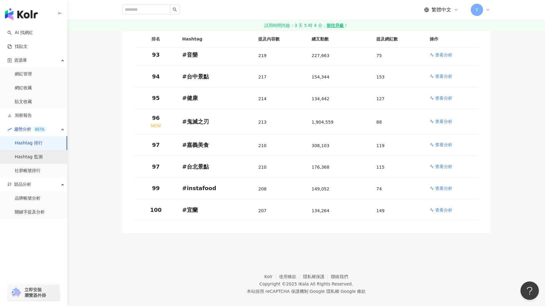
click at [33, 160] on link "Hashtag 監測" at bounding box center [29, 157] width 28 height 6
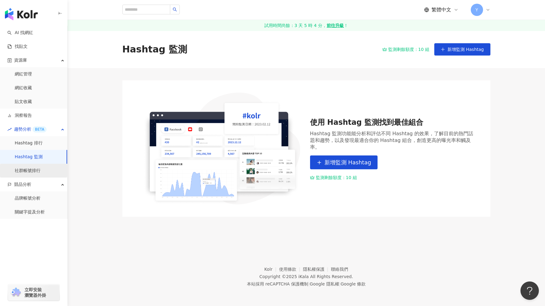
click at [33, 174] on link "社群帳號排行" at bounding box center [28, 171] width 26 height 6
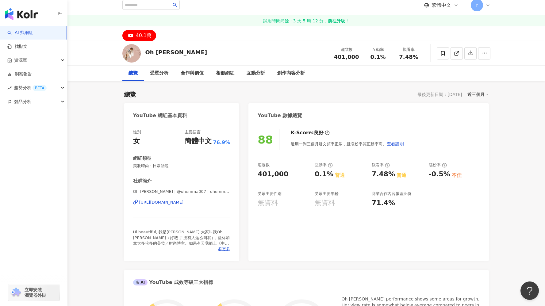
scroll to position [1, 0]
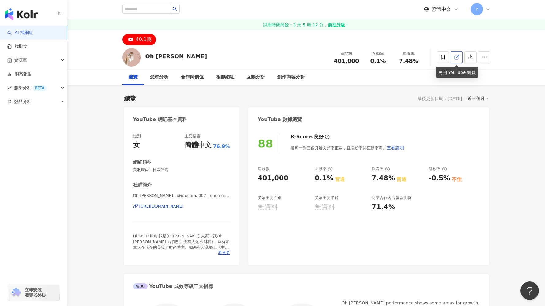
click at [453, 56] on link at bounding box center [457, 57] width 12 height 12
click at [485, 54] on button "button" at bounding box center [485, 57] width 12 height 12
click at [476, 70] on span "查看合作資訊" at bounding box center [473, 72] width 26 height 7
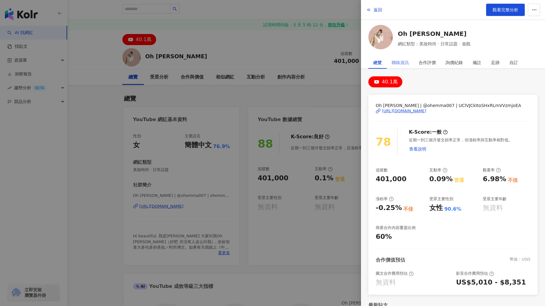
click at [409, 62] on div "聯絡資訊" at bounding box center [400, 62] width 27 height 12
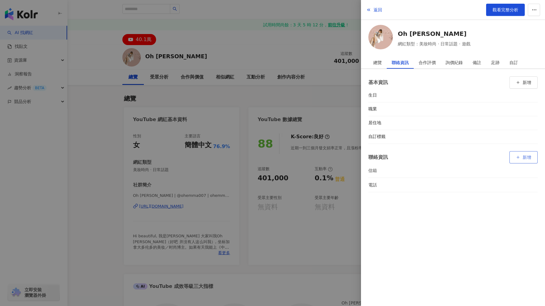
click at [523, 152] on button "新增" at bounding box center [524, 157] width 28 height 12
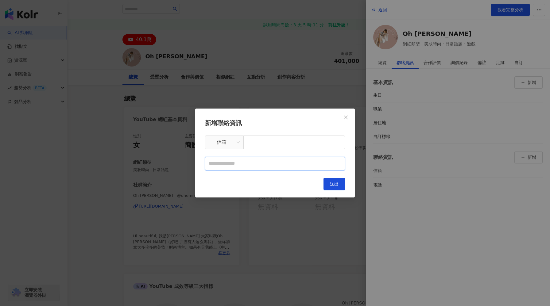
click at [324, 163] on input "text" at bounding box center [275, 164] width 140 height 14
click at [309, 149] on div "新增聯絡資訊 信箱 送出" at bounding box center [275, 154] width 140 height 72
click at [309, 144] on input "text" at bounding box center [294, 143] width 102 height 14
click at [344, 117] on icon "close" at bounding box center [345, 117] width 5 height 5
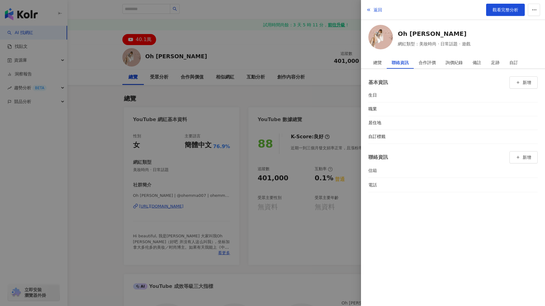
click at [511, 55] on div "返回 觀看完整分析 Oh Emma 網紅類型：美妝時尚 · 日常話題 · 遊戲 總覽 聯絡資訊 合作評價 詢價紀錄 備註 足跡 自訂 40.1萬 Oh Emm…" at bounding box center [453, 153] width 184 height 306
click at [511, 61] on div "自訂" at bounding box center [514, 62] width 9 height 12
click at [503, 62] on div "足跡" at bounding box center [496, 62] width 18 height 12
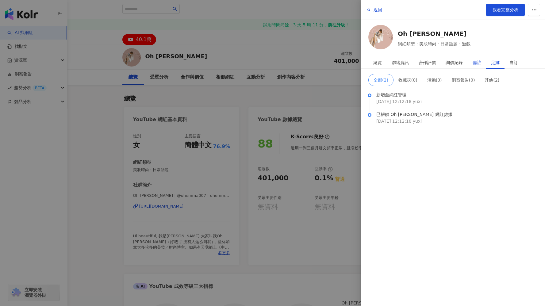
click at [482, 63] on div "備註" at bounding box center [477, 62] width 18 height 12
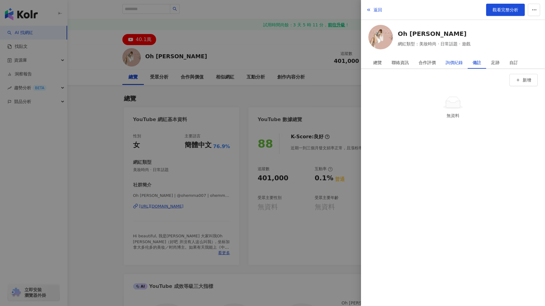
click at [453, 67] on div "詢價紀錄" at bounding box center [454, 62] width 17 height 12
click at [427, 65] on div "合作評價" at bounding box center [427, 62] width 17 height 12
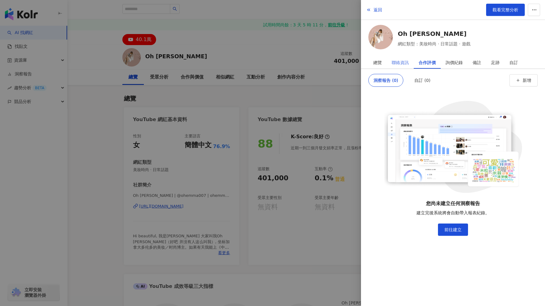
click at [410, 63] on div "聯絡資訊" at bounding box center [400, 62] width 27 height 12
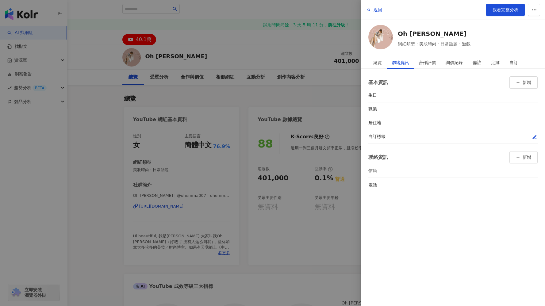
click at [534, 138] on icon "button" at bounding box center [535, 137] width 5 height 5
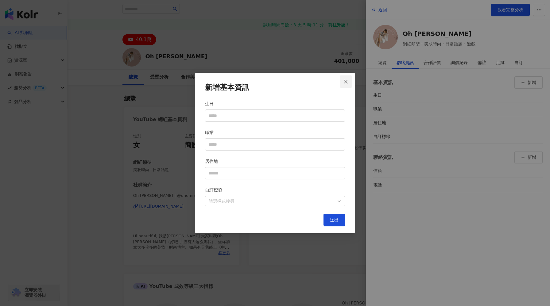
click at [345, 83] on icon "close" at bounding box center [345, 81] width 5 height 5
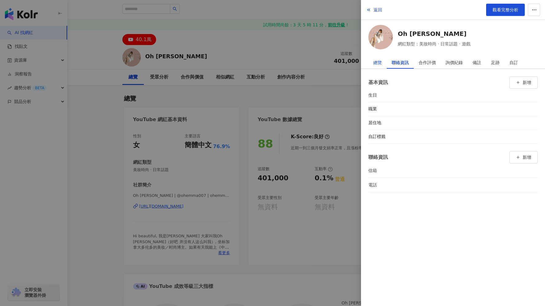
click at [377, 61] on div "總覽" at bounding box center [378, 62] width 9 height 12
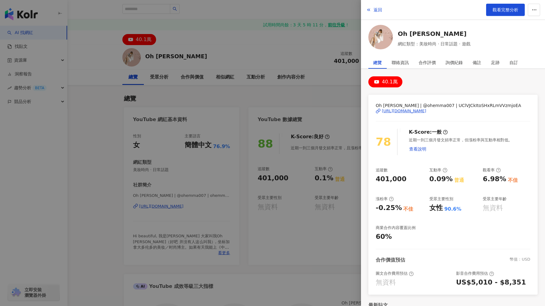
click at [424, 112] on div "https://www.youtube.com/channel/UClVJCkItoSHxRLmVVzmjoEA" at bounding box center [404, 111] width 45 height 6
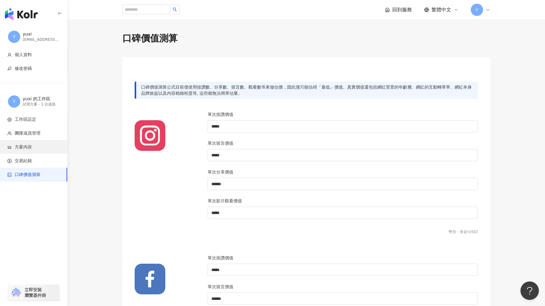
click at [44, 148] on span "方案內容" at bounding box center [34, 147] width 55 height 6
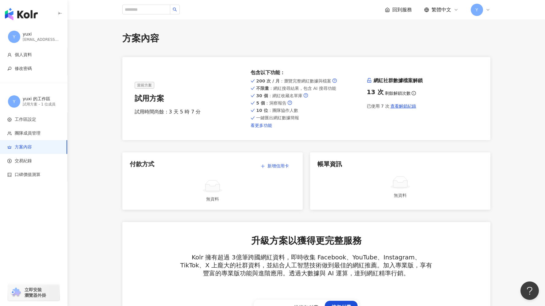
click at [268, 125] on link "看更多功能" at bounding box center [306, 125] width 111 height 5
click at [44, 162] on span "交易紀錄" at bounding box center [34, 161] width 55 height 6
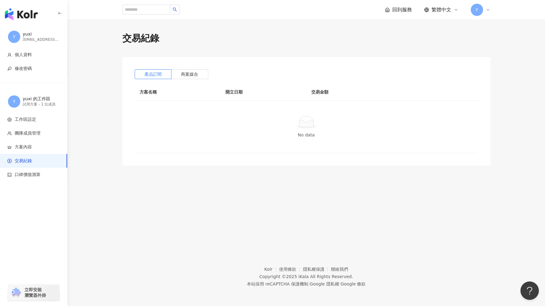
click at [46, 111] on div "Y yuxi 的工作區 試用方案 - 1 位成員" at bounding box center [34, 102] width 68 height 22
click at [47, 118] on span "工作區設定" at bounding box center [34, 120] width 55 height 6
